Goal: Find specific page/section: Find specific page/section

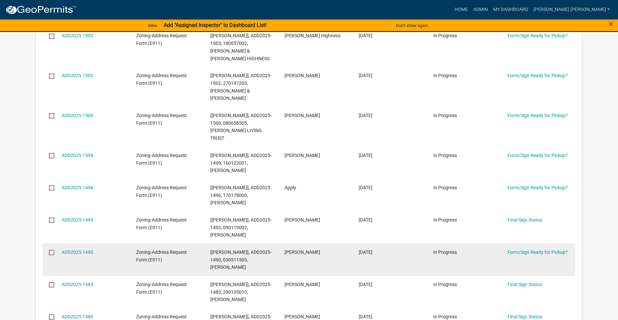
scroll to position [333, 0]
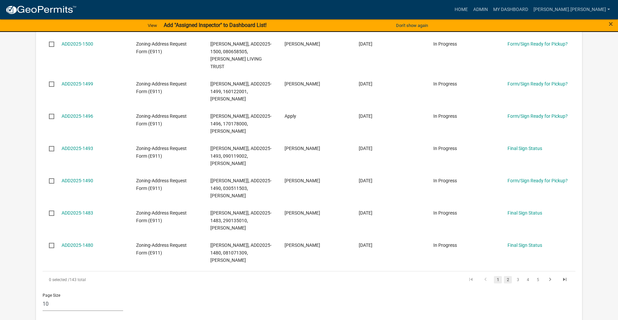
click at [508, 276] on link "2" at bounding box center [508, 279] width 8 height 7
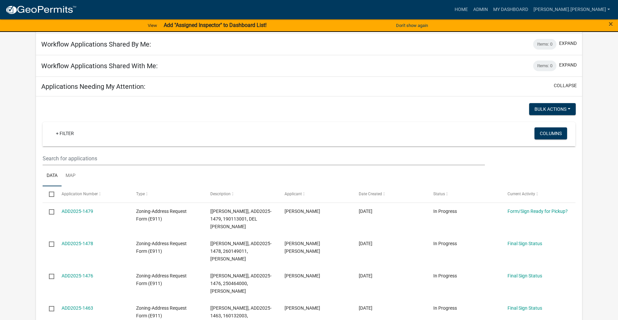
scroll to position [33, 0]
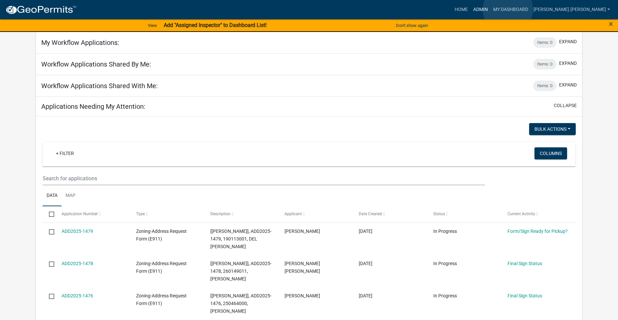
click at [491, 9] on link "Admin" at bounding box center [481, 9] width 20 height 13
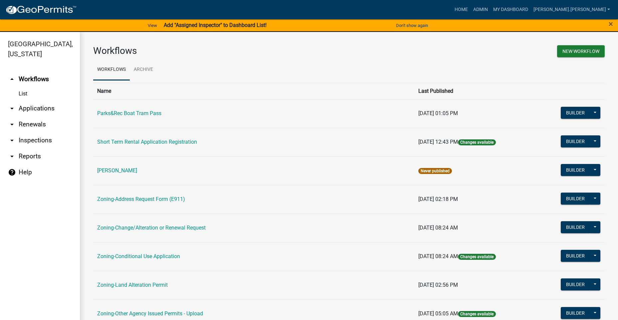
click at [26, 95] on link "List" at bounding box center [40, 93] width 80 height 13
click at [29, 107] on link "arrow_drop_down Applications" at bounding box center [40, 109] width 80 height 16
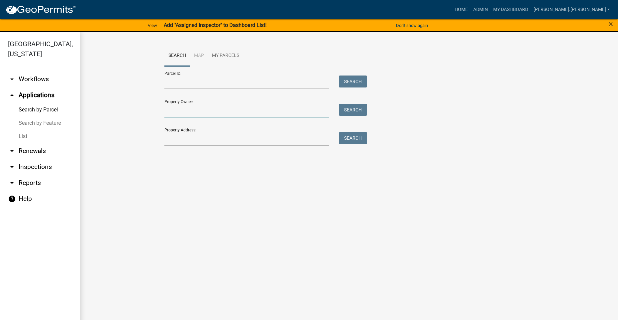
click at [190, 113] on input "Property Owner:" at bounding box center [246, 111] width 165 height 14
click at [170, 142] on input "Property Address:" at bounding box center [246, 139] width 165 height 14
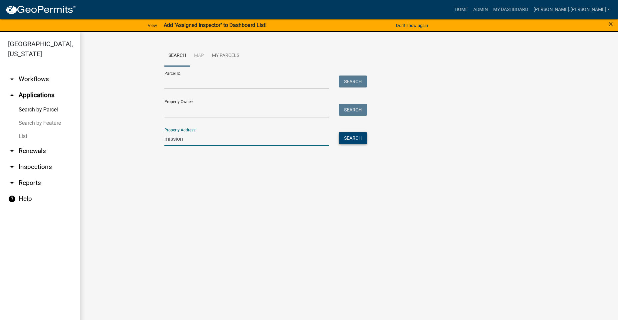
type input "mission"
click at [349, 139] on button "Search" at bounding box center [353, 138] width 28 height 12
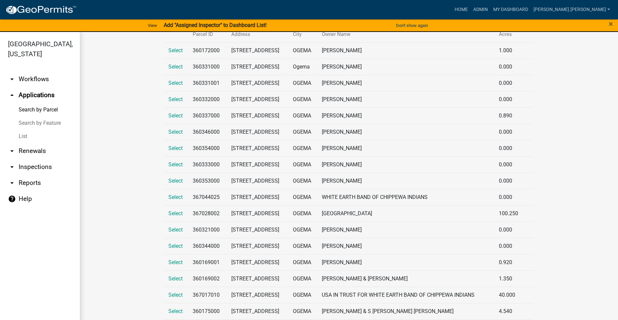
scroll to position [166, 0]
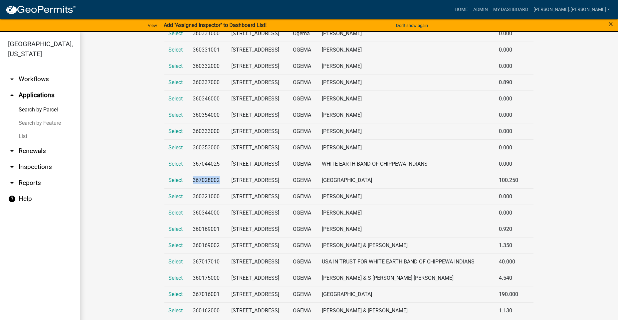
drag, startPoint x: 220, startPoint y: 181, endPoint x: 192, endPoint y: 183, distance: 28.0
click at [192, 183] on td "367028002" at bounding box center [208, 180] width 39 height 16
drag, startPoint x: 192, startPoint y: 183, endPoint x: 273, endPoint y: 180, distance: 81.6
click at [273, 180] on td "[STREET_ADDRESS]" at bounding box center [258, 180] width 62 height 16
copy td "[STREET_ADDRESS]"
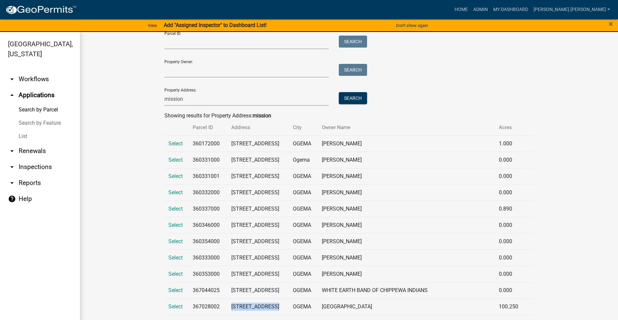
scroll to position [0, 0]
